Goal: Book appointment/travel/reservation

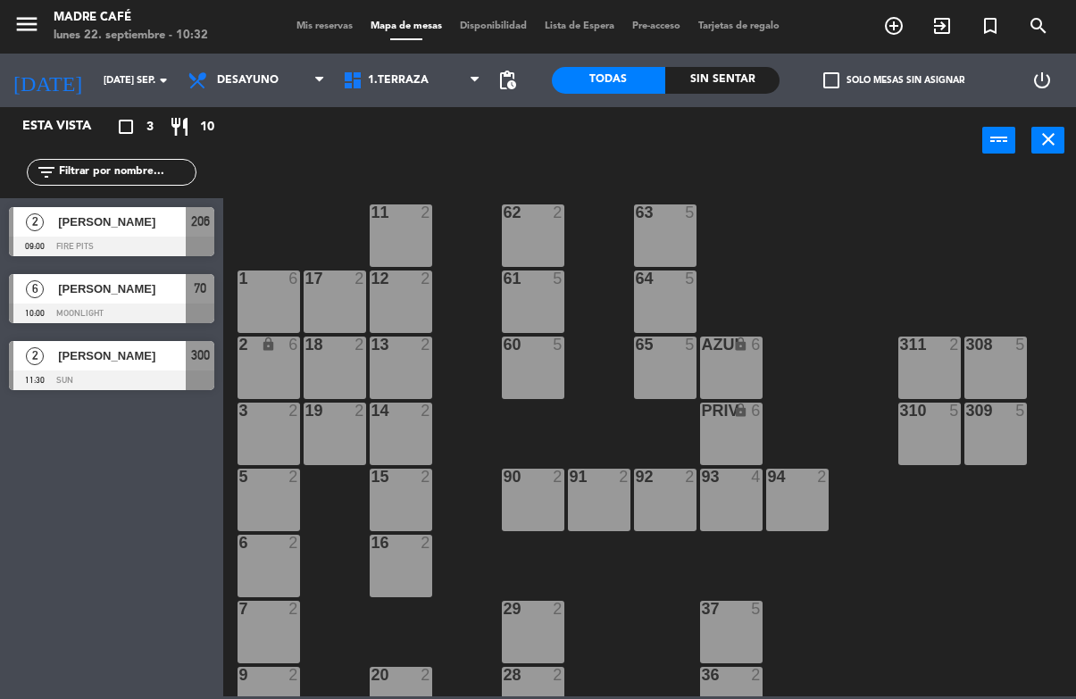
click at [260, 82] on span "Desayuno" at bounding box center [248, 80] width 62 height 12
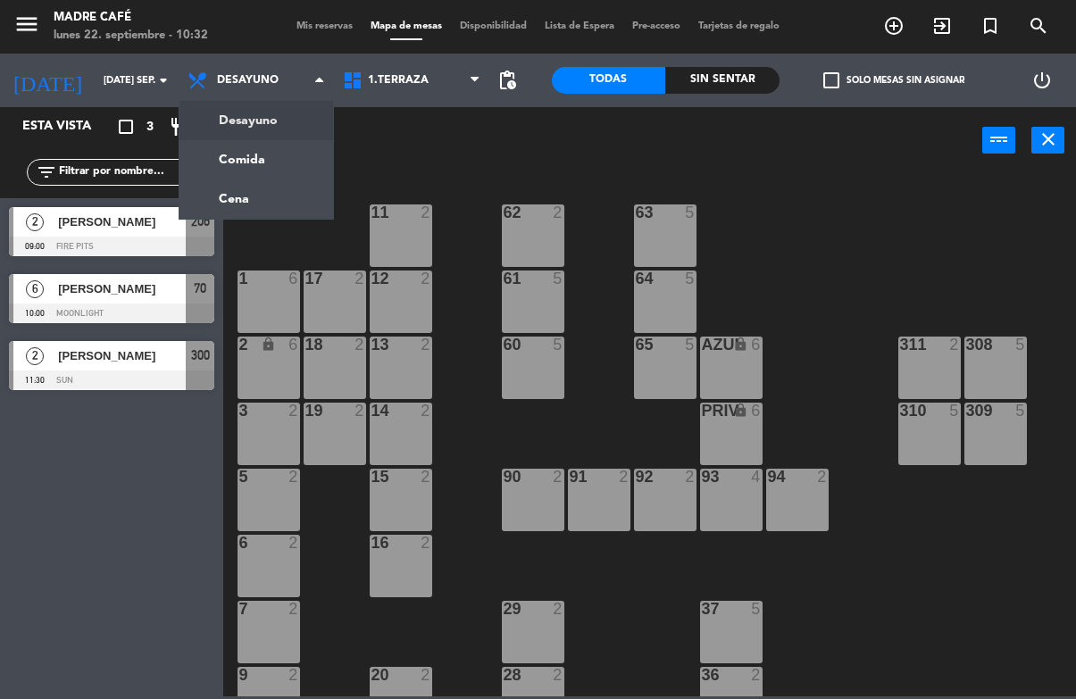
click at [106, 74] on input "[DATE] sep." at bounding box center [162, 80] width 134 height 29
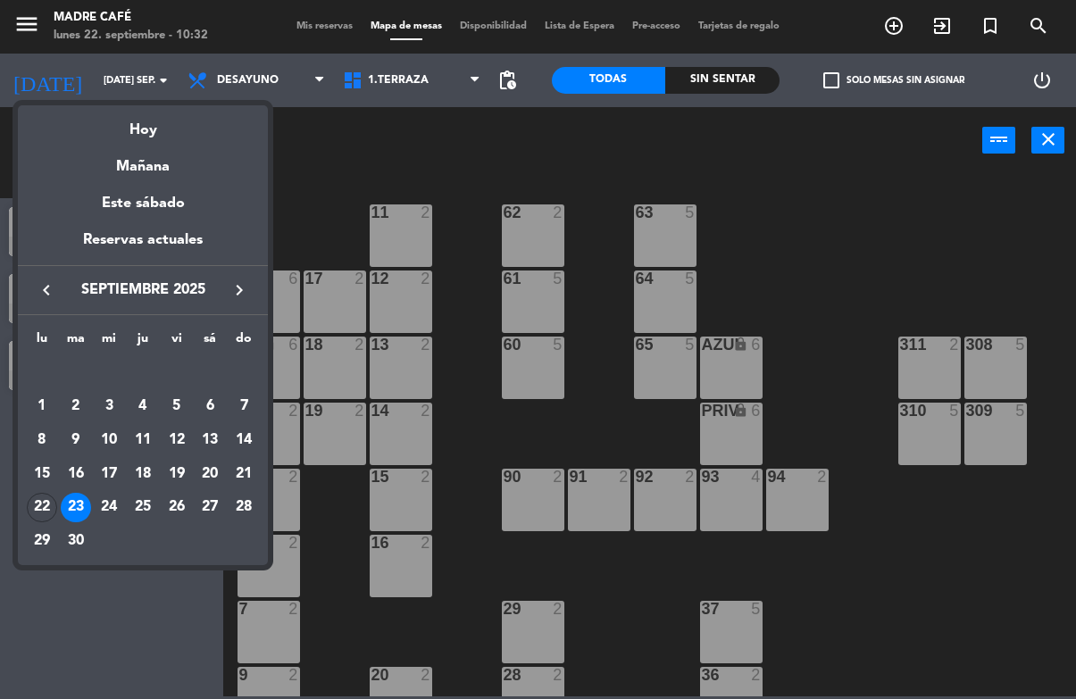
click at [47, 501] on div "22" at bounding box center [42, 508] width 30 height 30
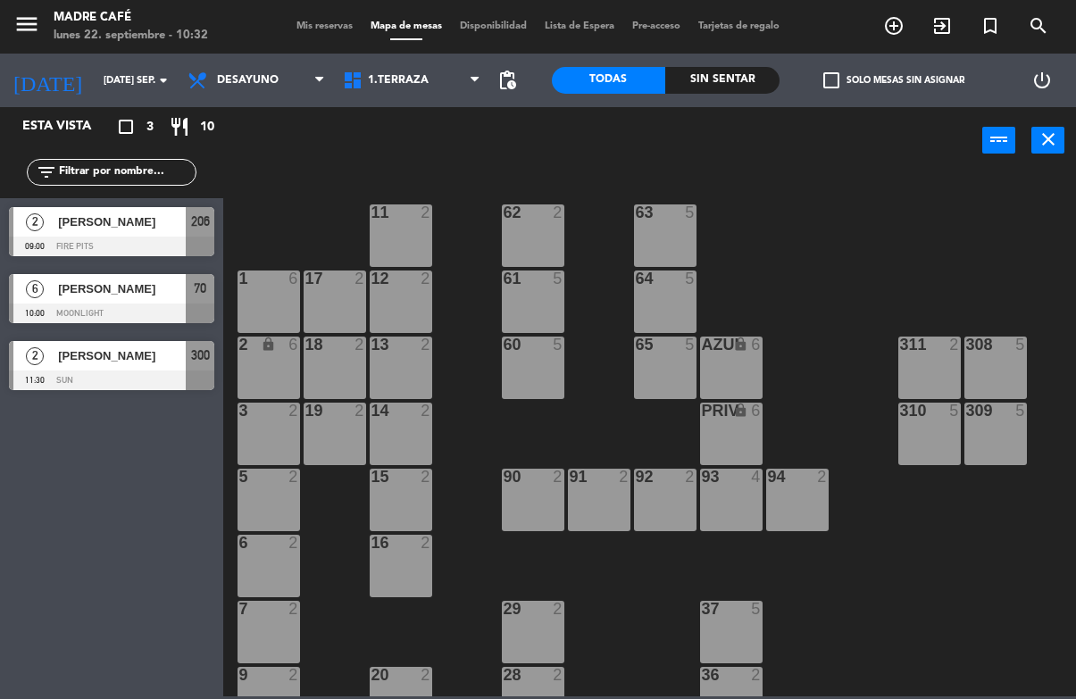
type input "lun. [DATE]"
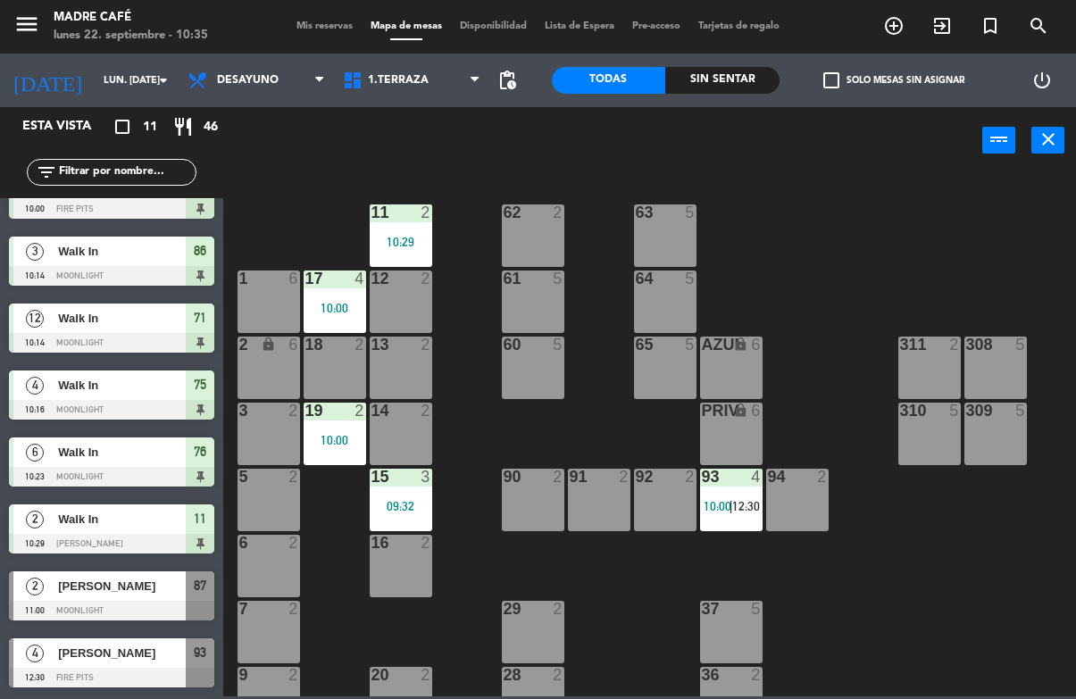
scroll to position [238, 0]
click at [934, 29] on icon "exit_to_app" at bounding box center [941, 25] width 21 height 21
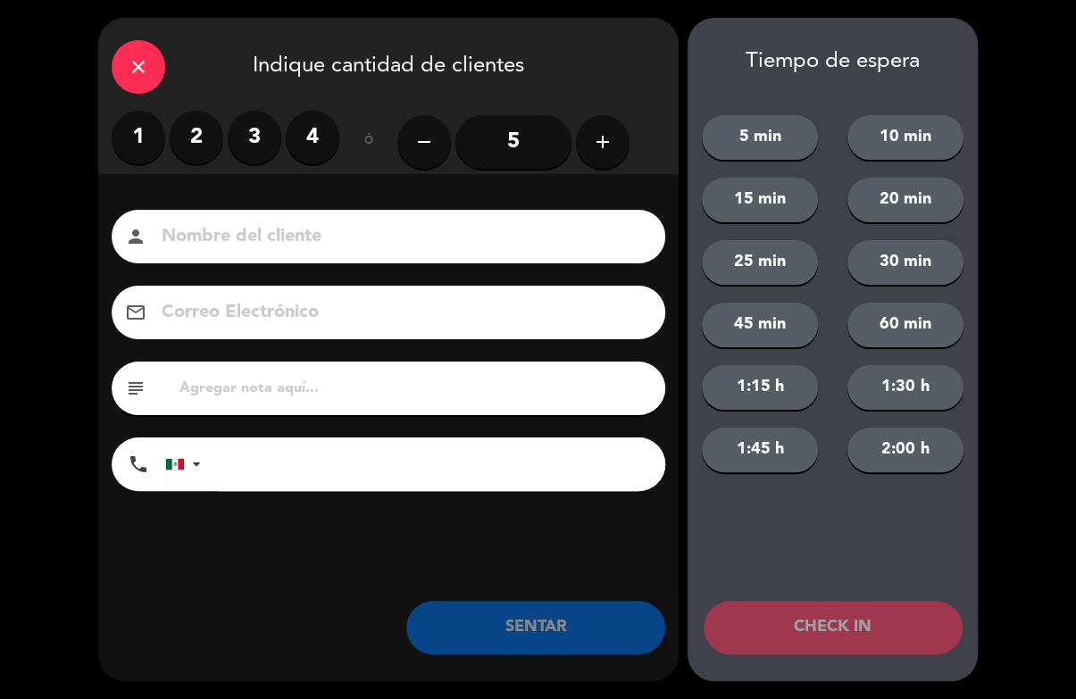
click at [311, 145] on label "4" at bounding box center [313, 138] width 54 height 54
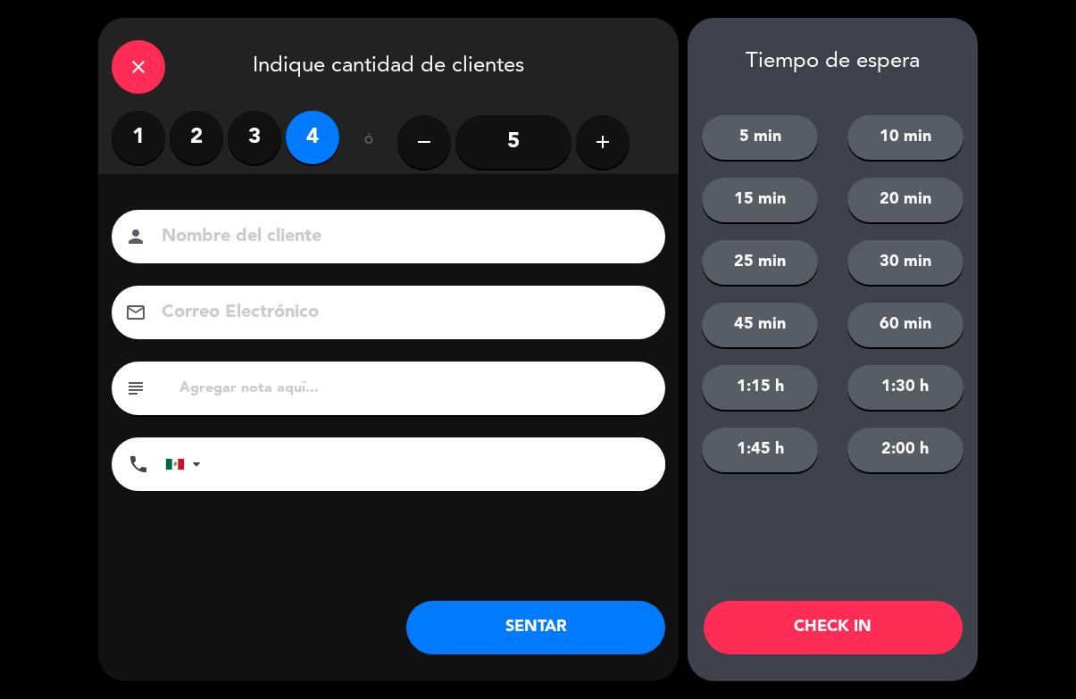
click at [898, 637] on button "CHECK IN" at bounding box center [832, 628] width 259 height 54
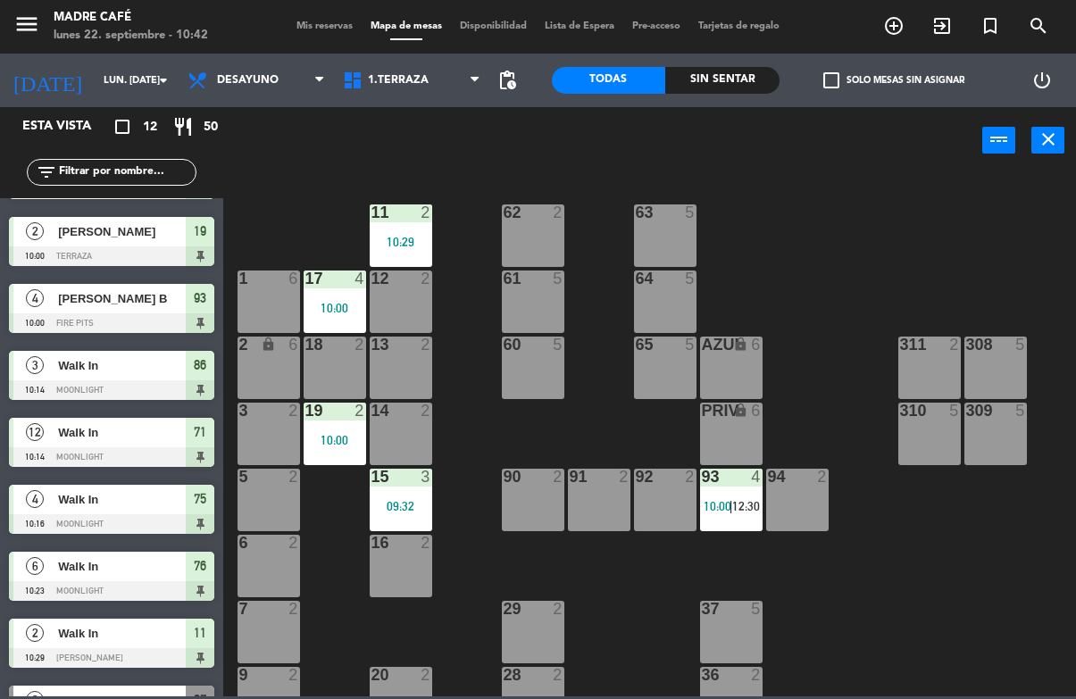
click at [945, 31] on icon "exit_to_app" at bounding box center [941, 25] width 21 height 21
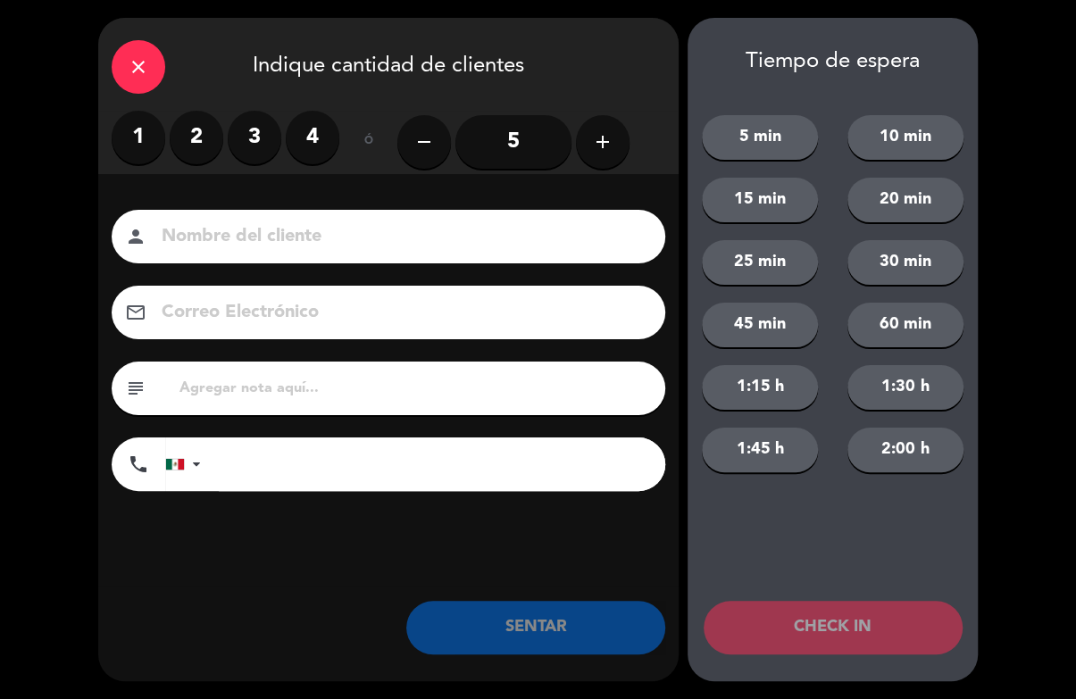
click at [603, 145] on icon "add" at bounding box center [602, 141] width 21 height 21
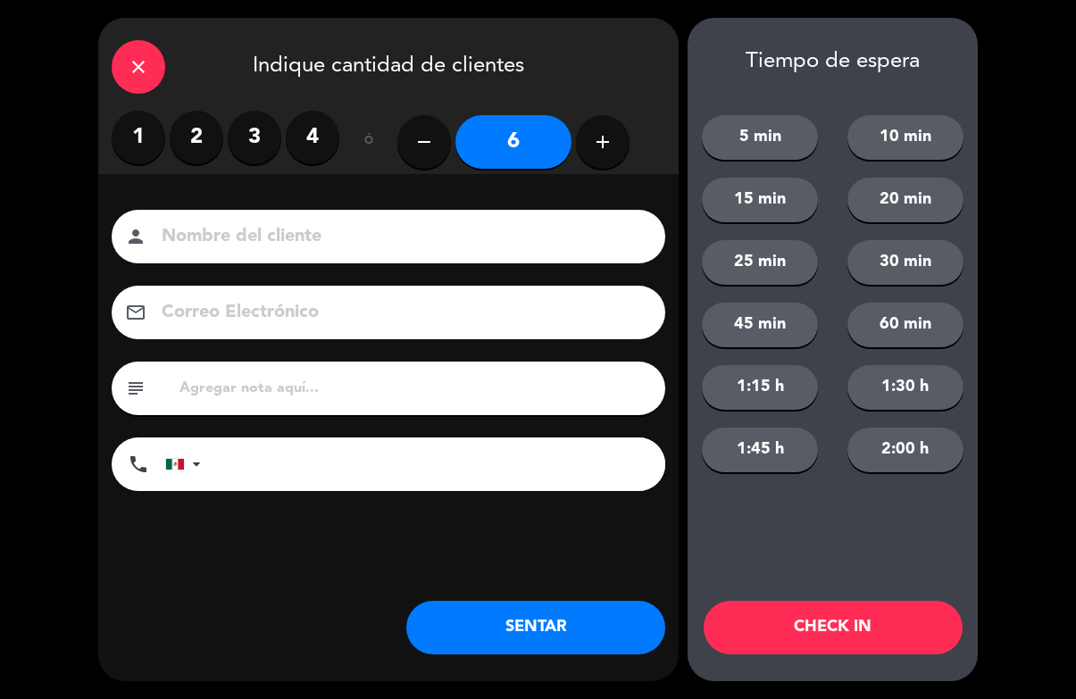
click at [601, 137] on icon "add" at bounding box center [602, 141] width 21 height 21
click at [583, 148] on button "add" at bounding box center [603, 142] width 54 height 54
click at [595, 153] on button "add" at bounding box center [603, 142] width 54 height 54
click at [606, 152] on icon "add" at bounding box center [602, 141] width 21 height 21
click at [605, 161] on button "add" at bounding box center [603, 142] width 54 height 54
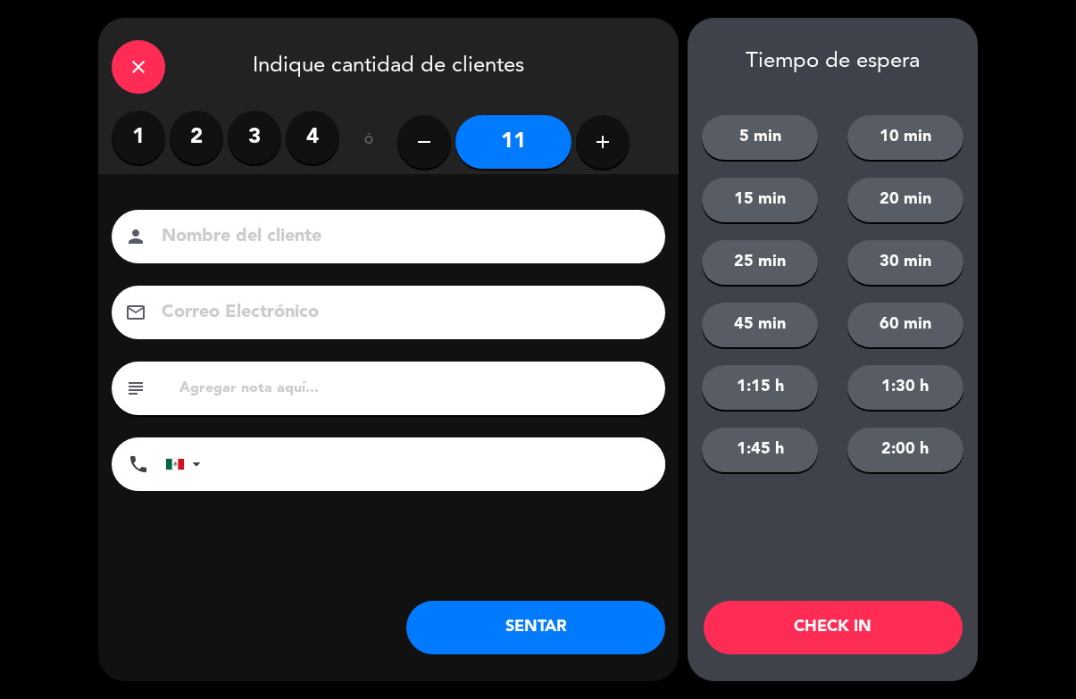
click at [615, 163] on button "add" at bounding box center [603, 142] width 54 height 54
type input "12"
click at [868, 632] on button "CHECK IN" at bounding box center [832, 628] width 259 height 54
